Goal: Browse casually: Explore the website without a specific task or goal

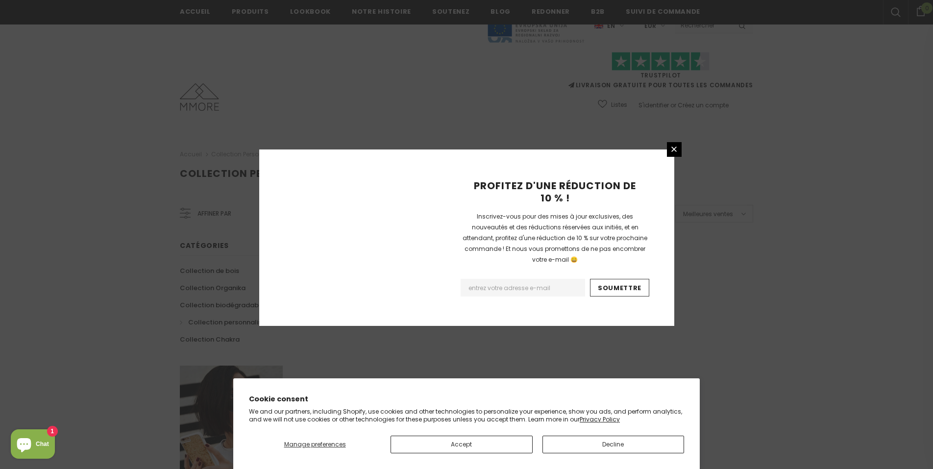
scroll to position [559, 0]
